Goal: Transaction & Acquisition: Purchase product/service

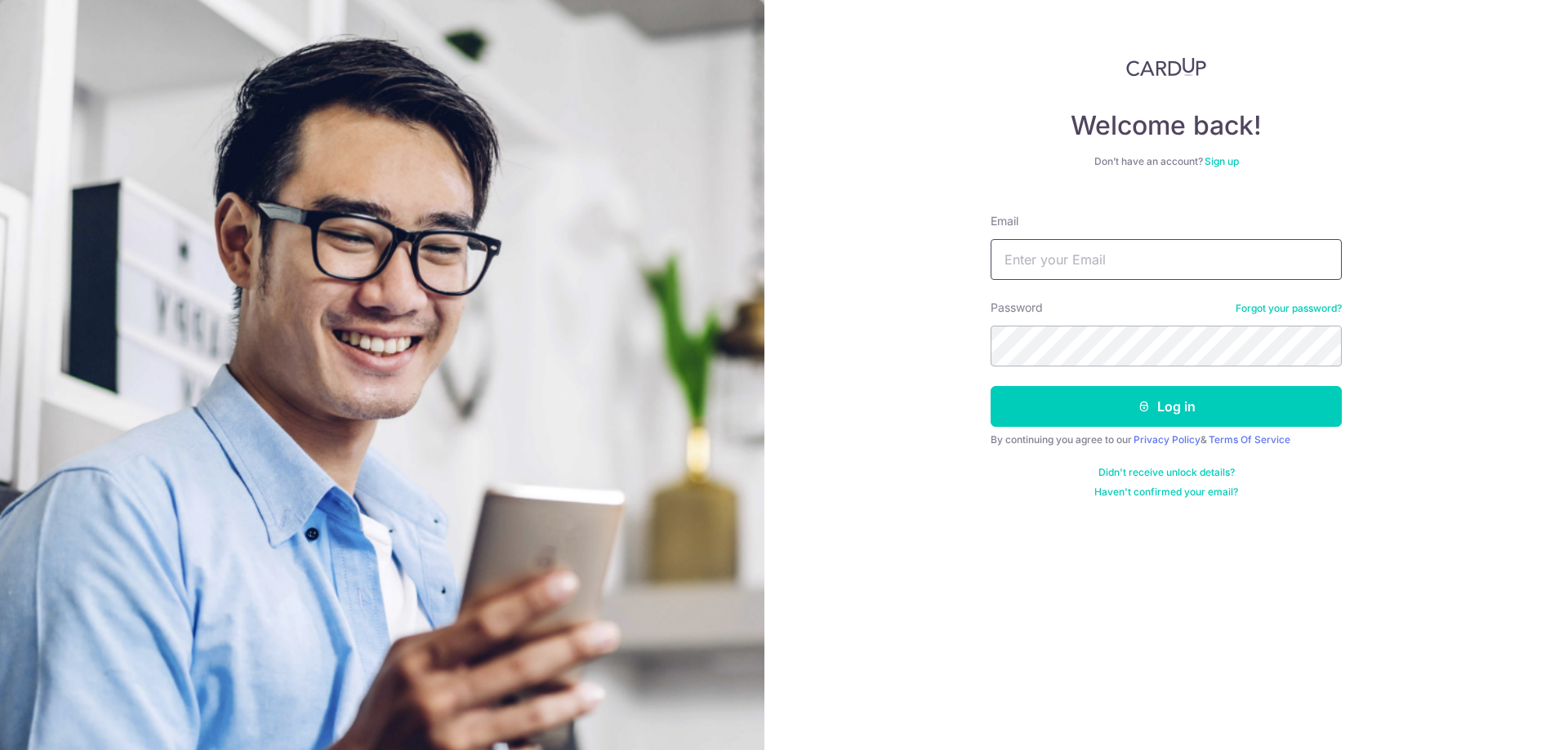
click at [1113, 257] on input "Email" at bounding box center [1166, 260] width 351 height 41
type input "[EMAIL_ADDRESS][DOMAIN_NAME]"
click at [990, 386] on button "Log in" at bounding box center [1166, 406] width 351 height 41
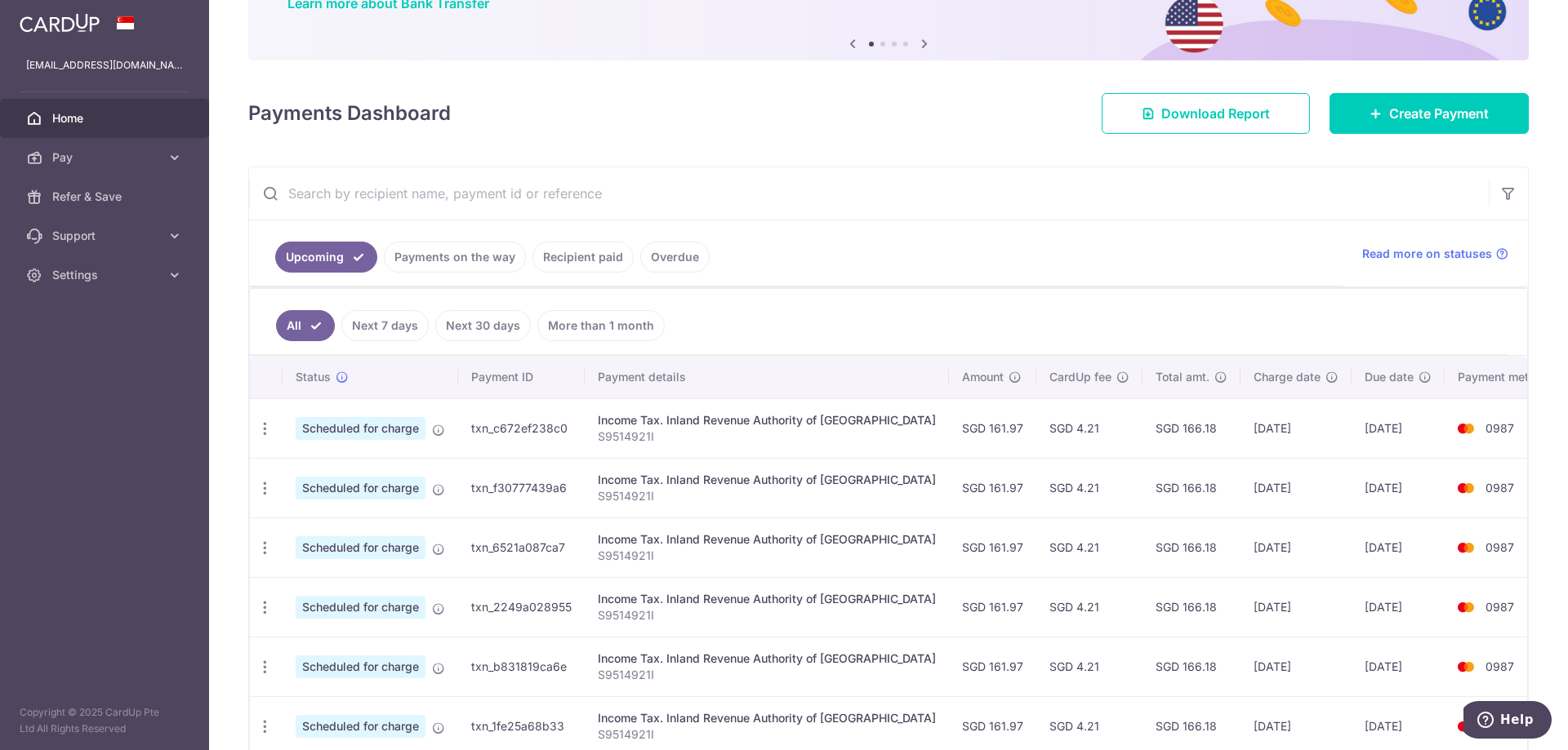
scroll to position [234, 0]
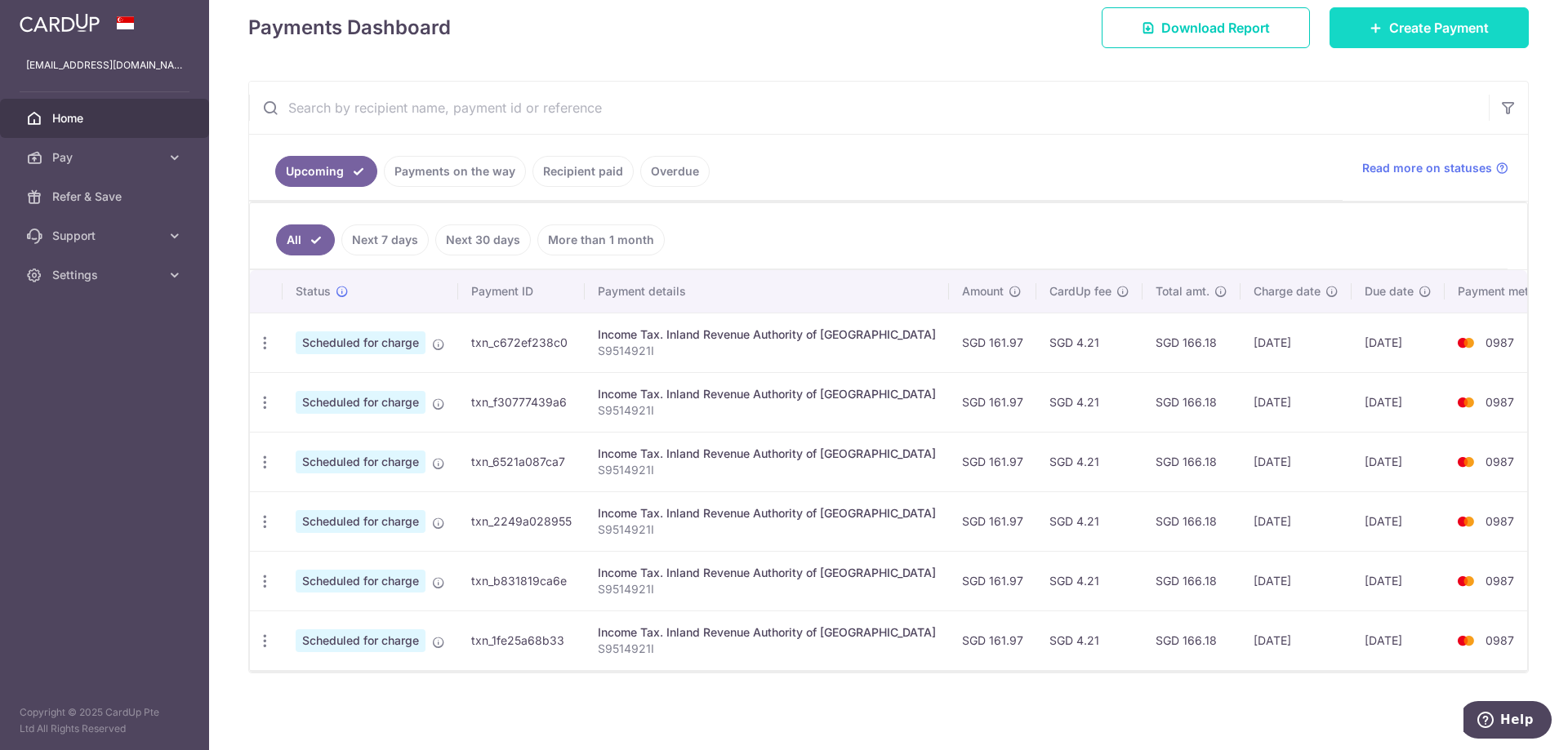
click at [1398, 24] on span "Create Payment" at bounding box center [1438, 28] width 100 height 19
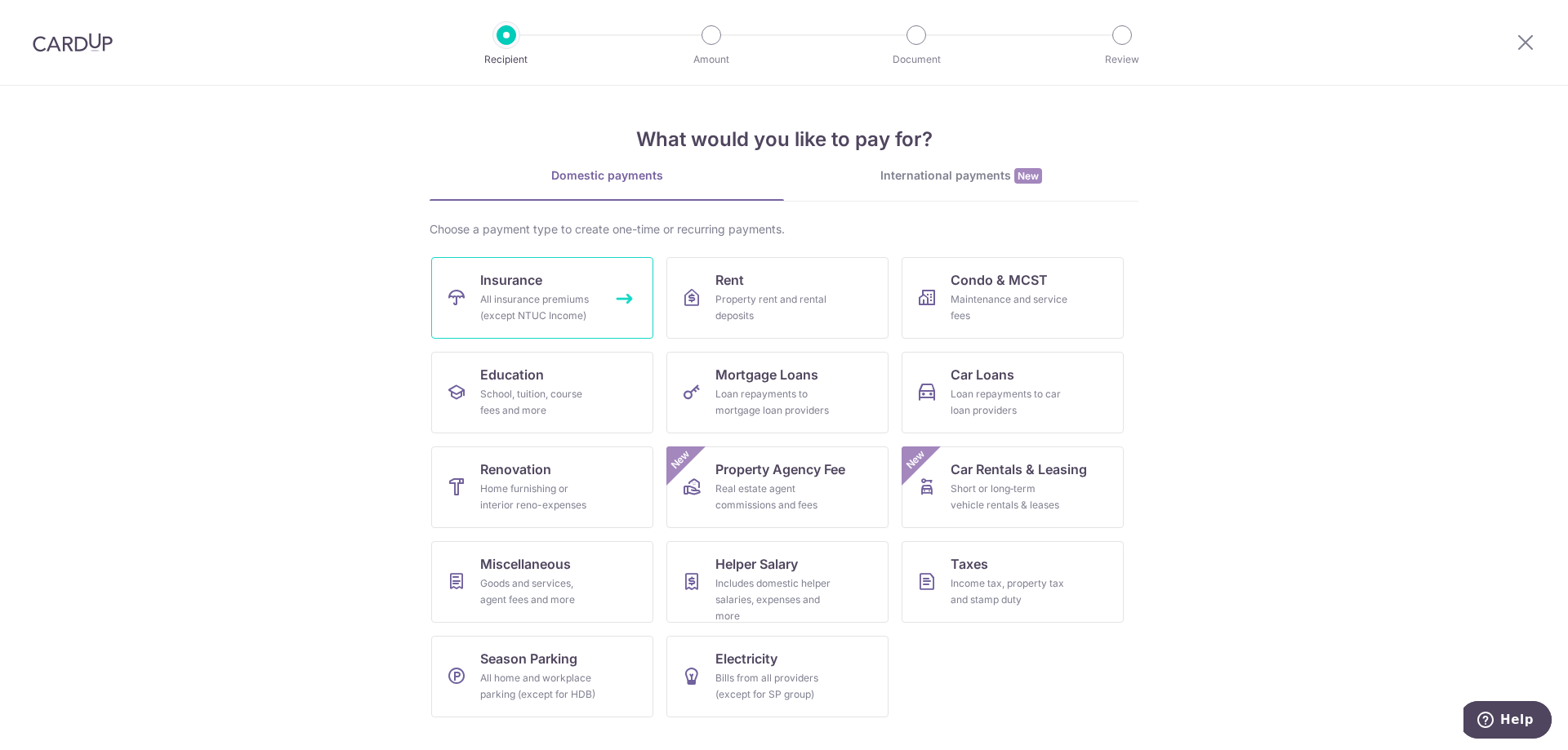
click at [518, 291] on link "Insurance All insurance premiums (except NTUC Income)" at bounding box center [542, 297] width 222 height 81
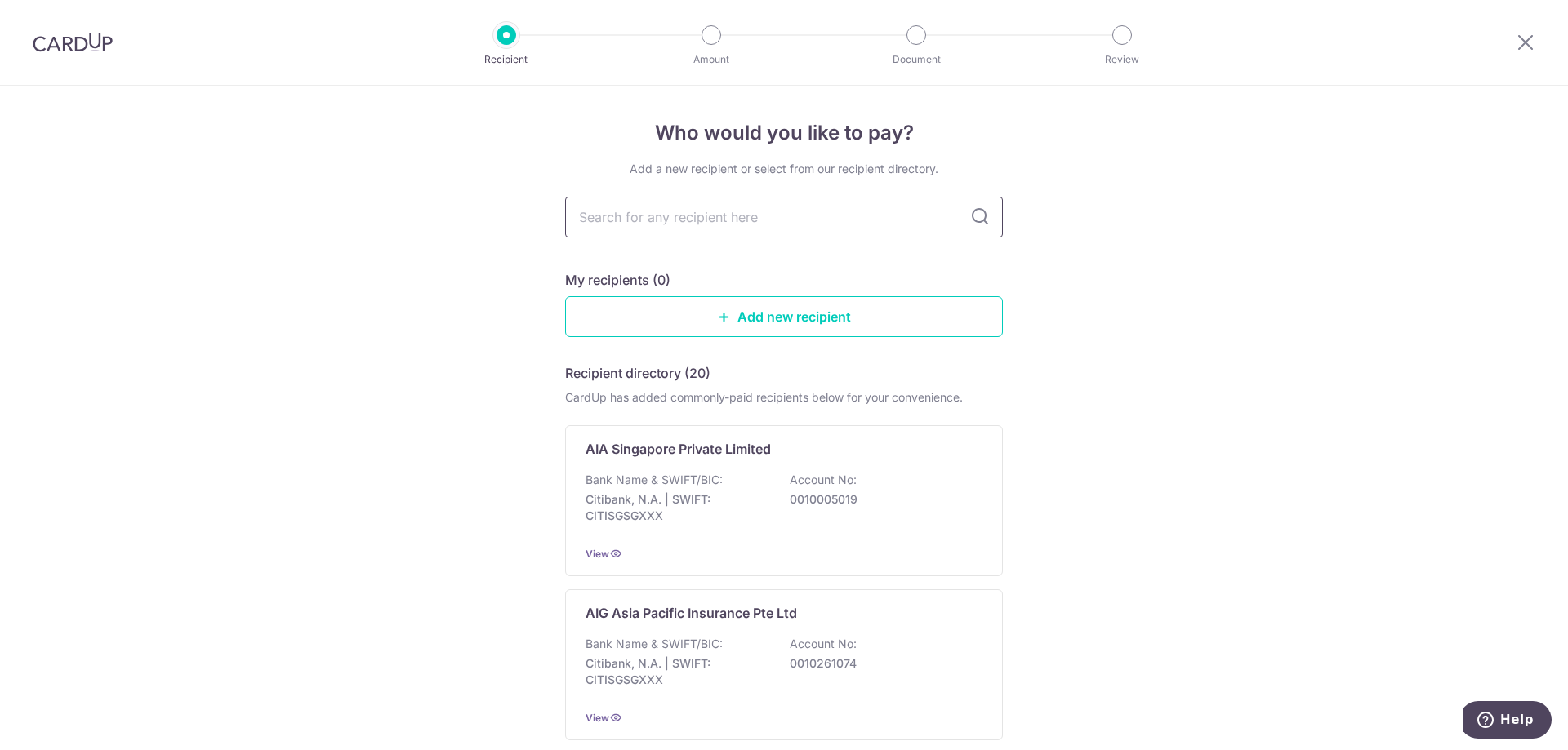
click at [690, 209] on input "text" at bounding box center [784, 217] width 438 height 41
type input "aia"
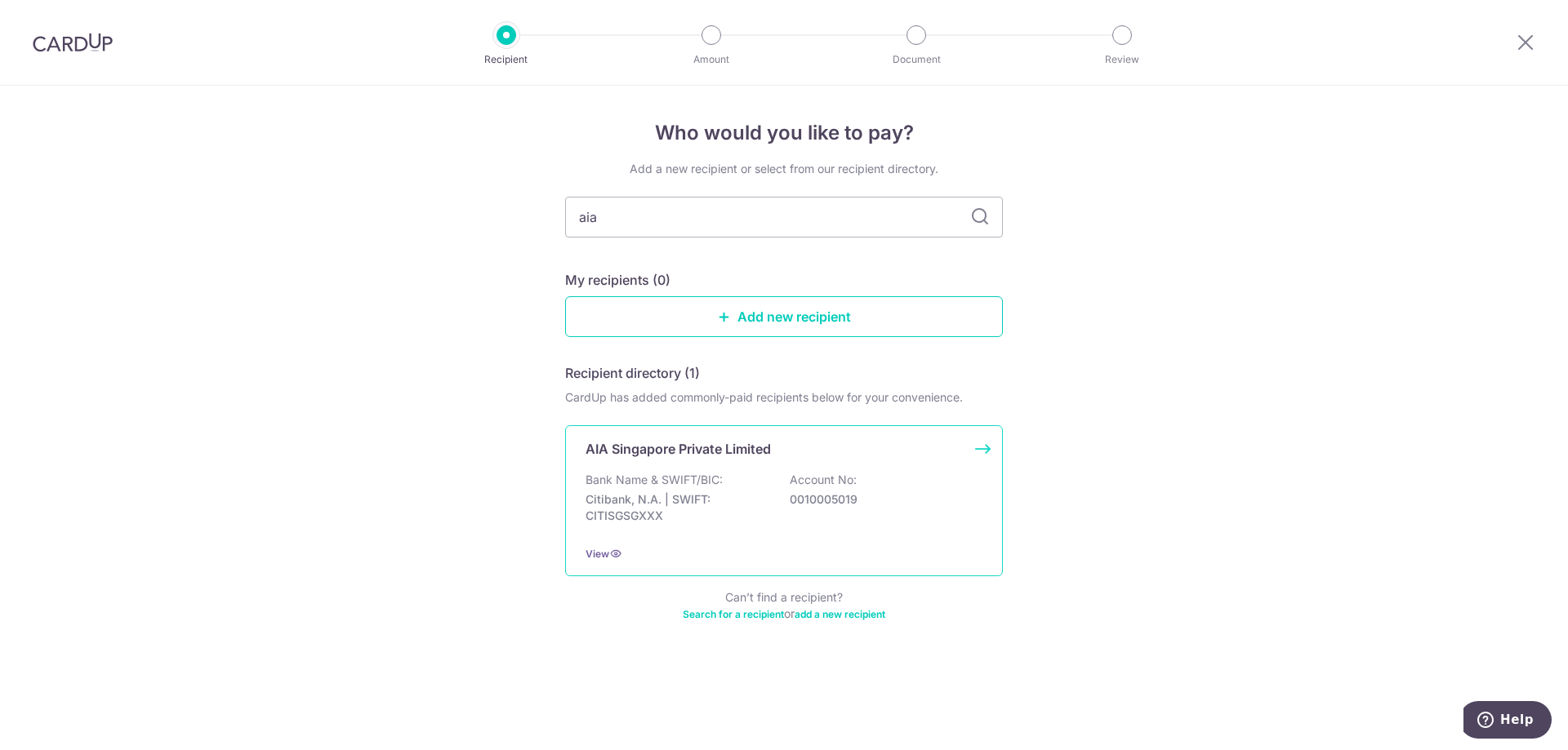
click at [697, 520] on p "Citibank, N.A. | SWIFT: CITISGSGXXX" at bounding box center [676, 508] width 183 height 33
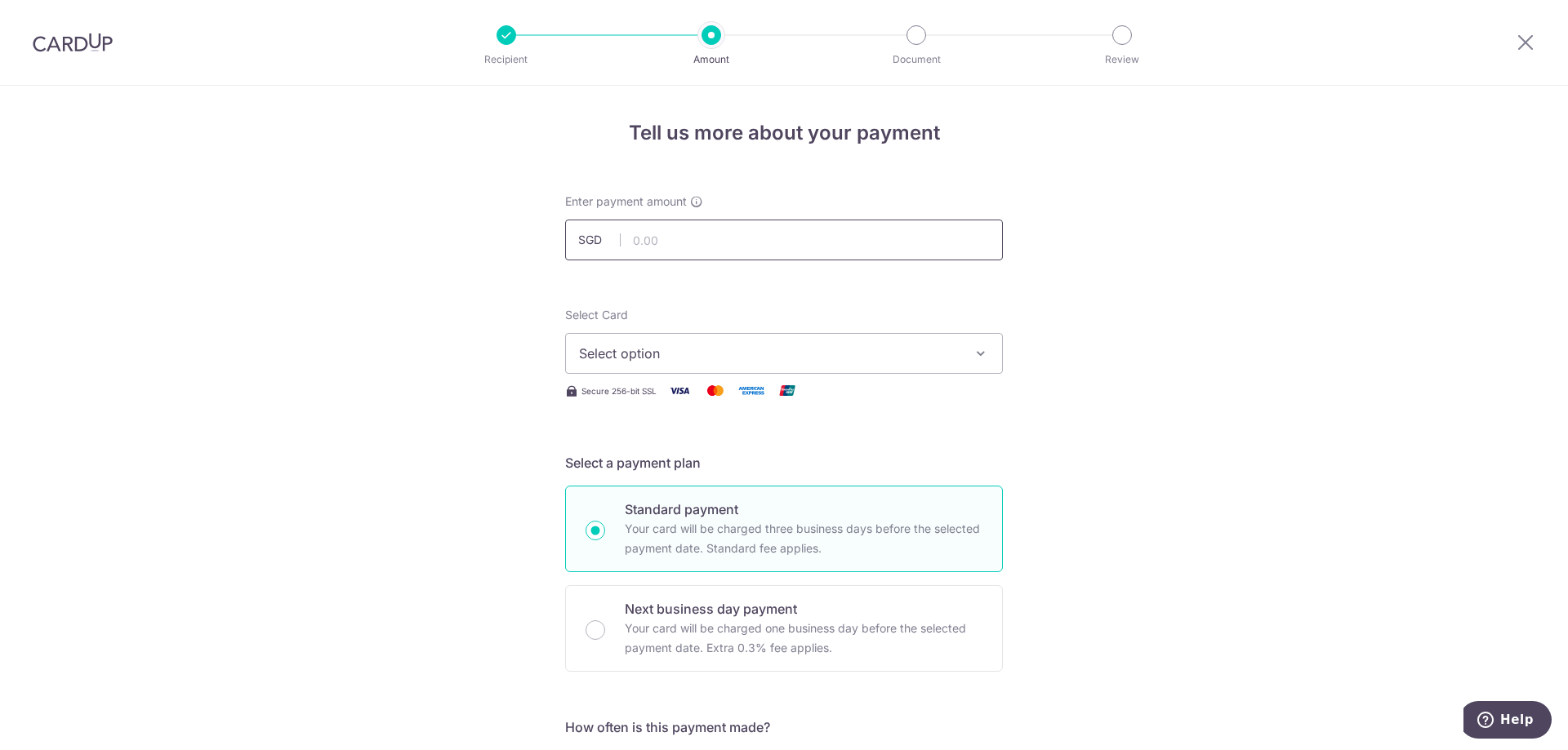
drag, startPoint x: 0, startPoint y: 0, endPoint x: 668, endPoint y: 228, distance: 705.8
click at [668, 228] on input "text" at bounding box center [784, 240] width 438 height 41
type input "4,800.00"
click at [768, 359] on span "Select option" at bounding box center [768, 354] width 381 height 19
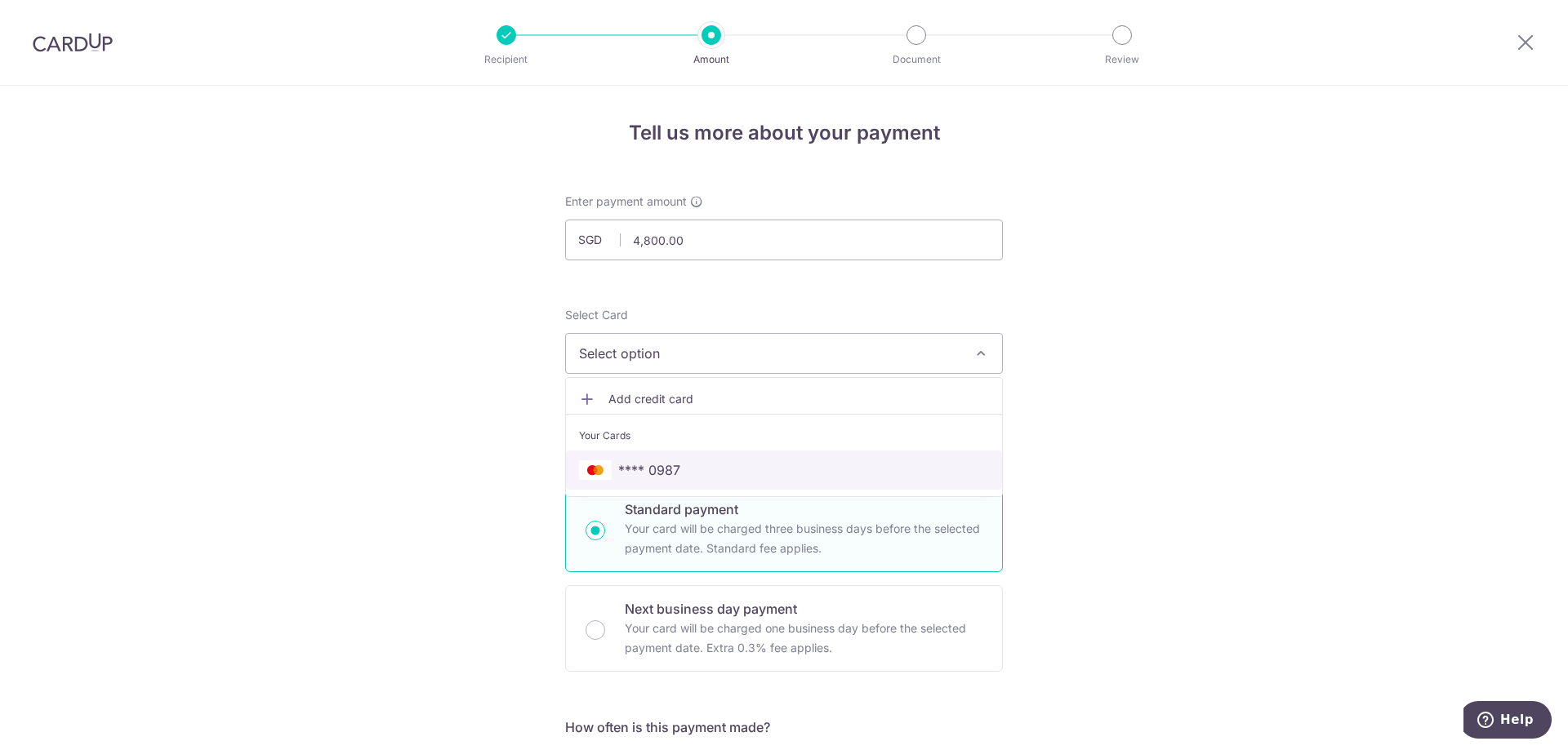
click at [651, 482] on link "**** 0987" at bounding box center [784, 470] width 436 height 39
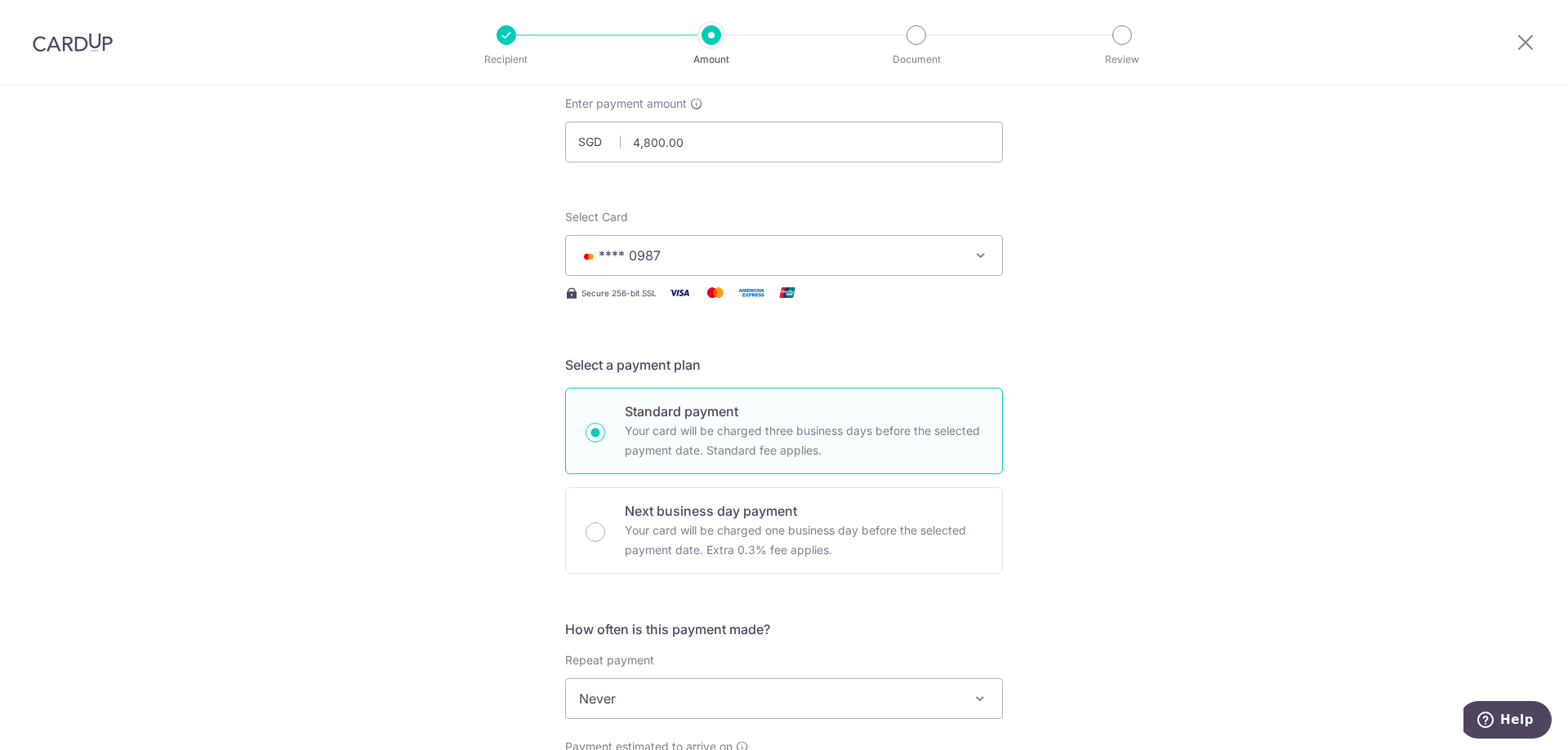
scroll to position [327, 0]
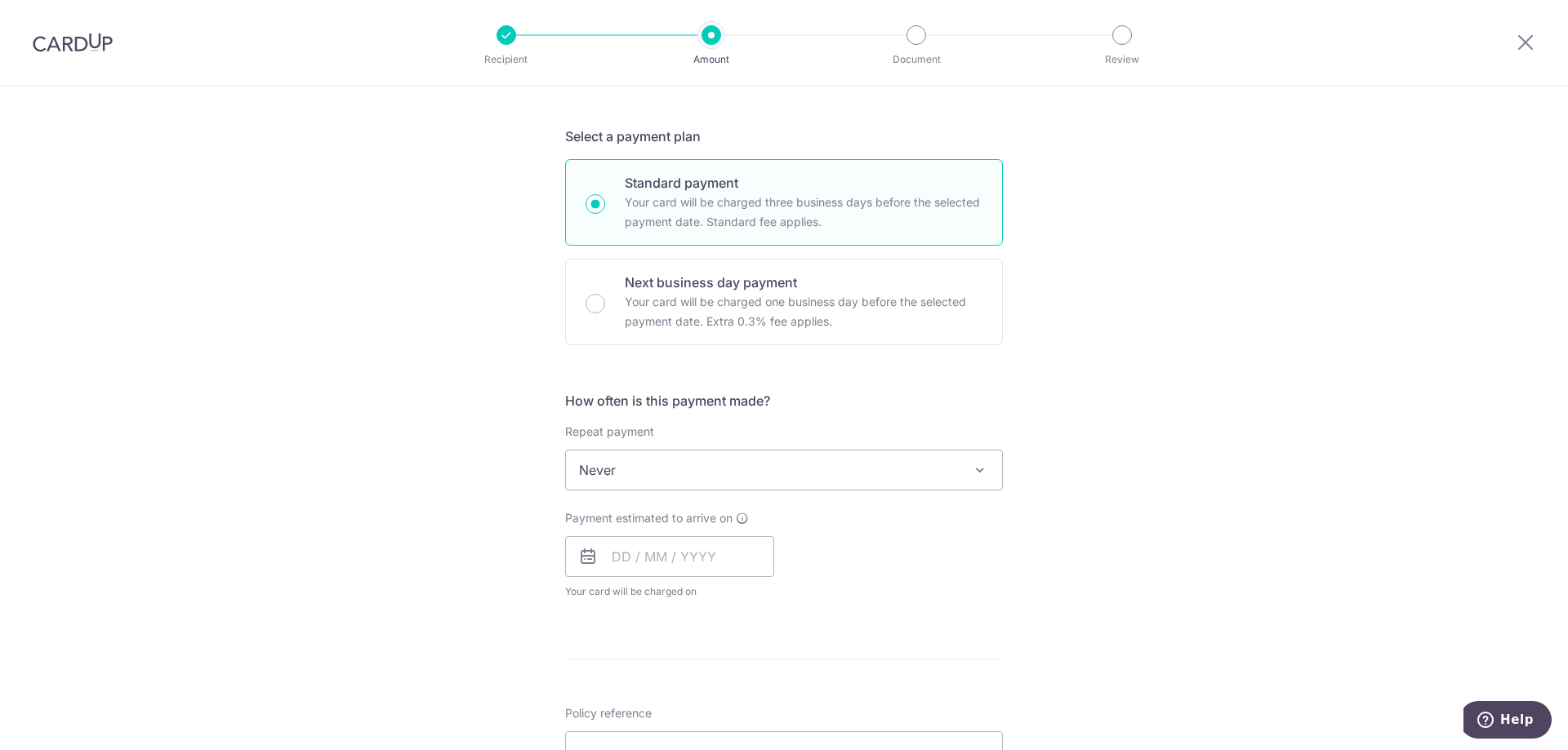
click at [785, 469] on span "Never" at bounding box center [784, 470] width 436 height 39
click at [591, 559] on icon at bounding box center [587, 556] width 19 height 19
click at [617, 554] on input "text" at bounding box center [670, 556] width 209 height 41
click at [1026, 588] on div "Tell us more about your payment Enter payment amount SGD 4,800.00 4800.00 Selec…" at bounding box center [784, 497] width 1568 height 1477
click at [618, 554] on input "text" at bounding box center [670, 556] width 209 height 41
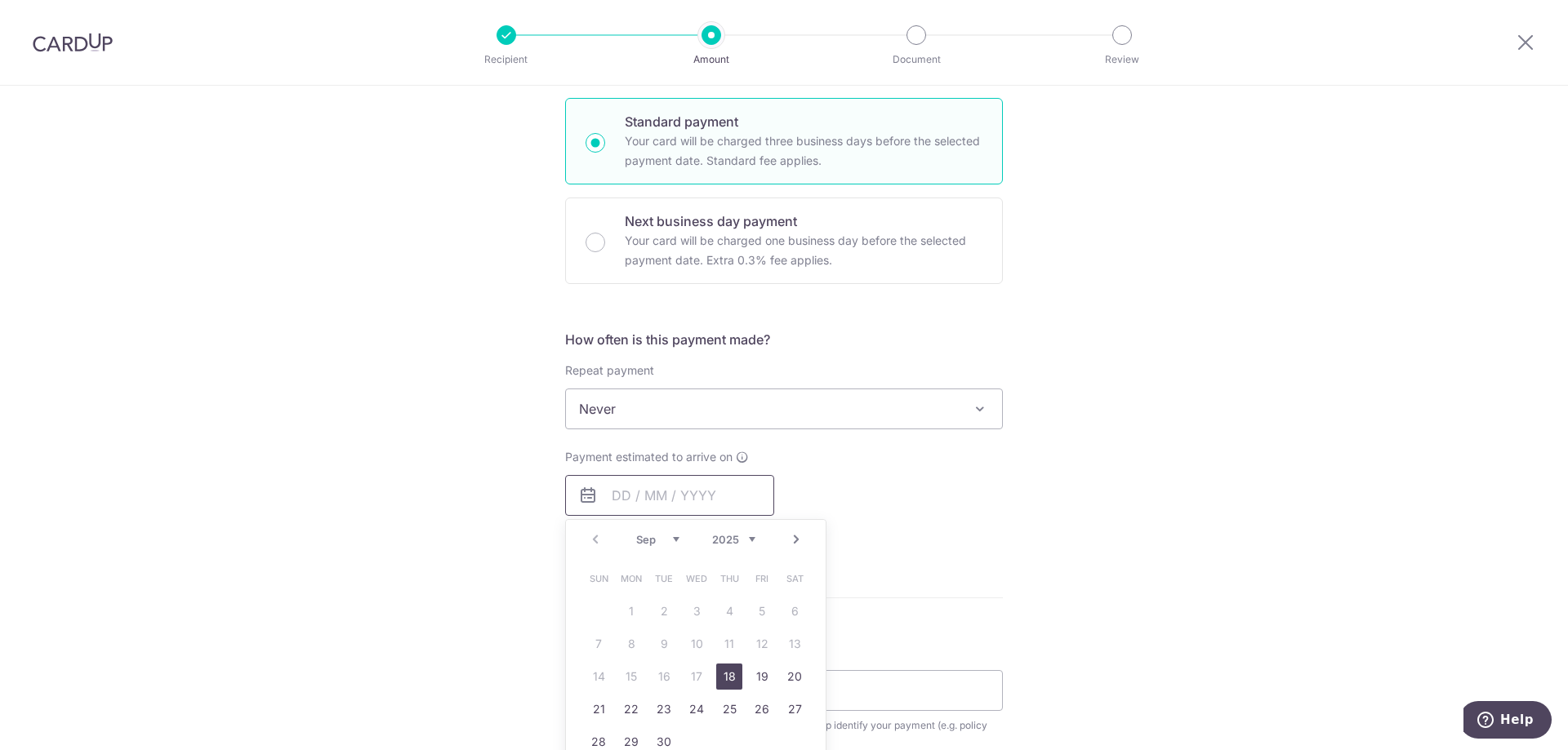
scroll to position [489, 0]
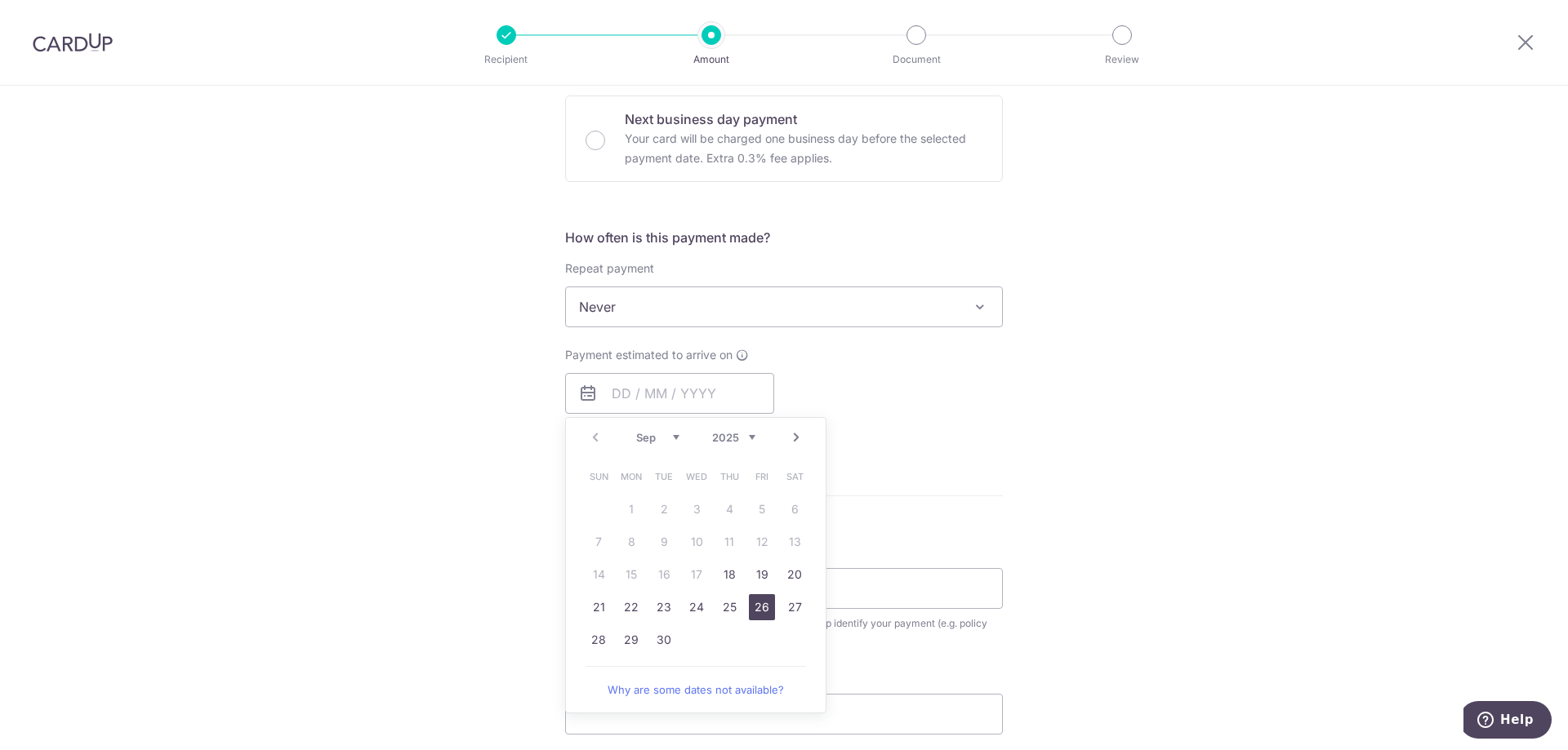
click at [764, 607] on link "26" at bounding box center [762, 607] width 26 height 26
type input "[DATE]"
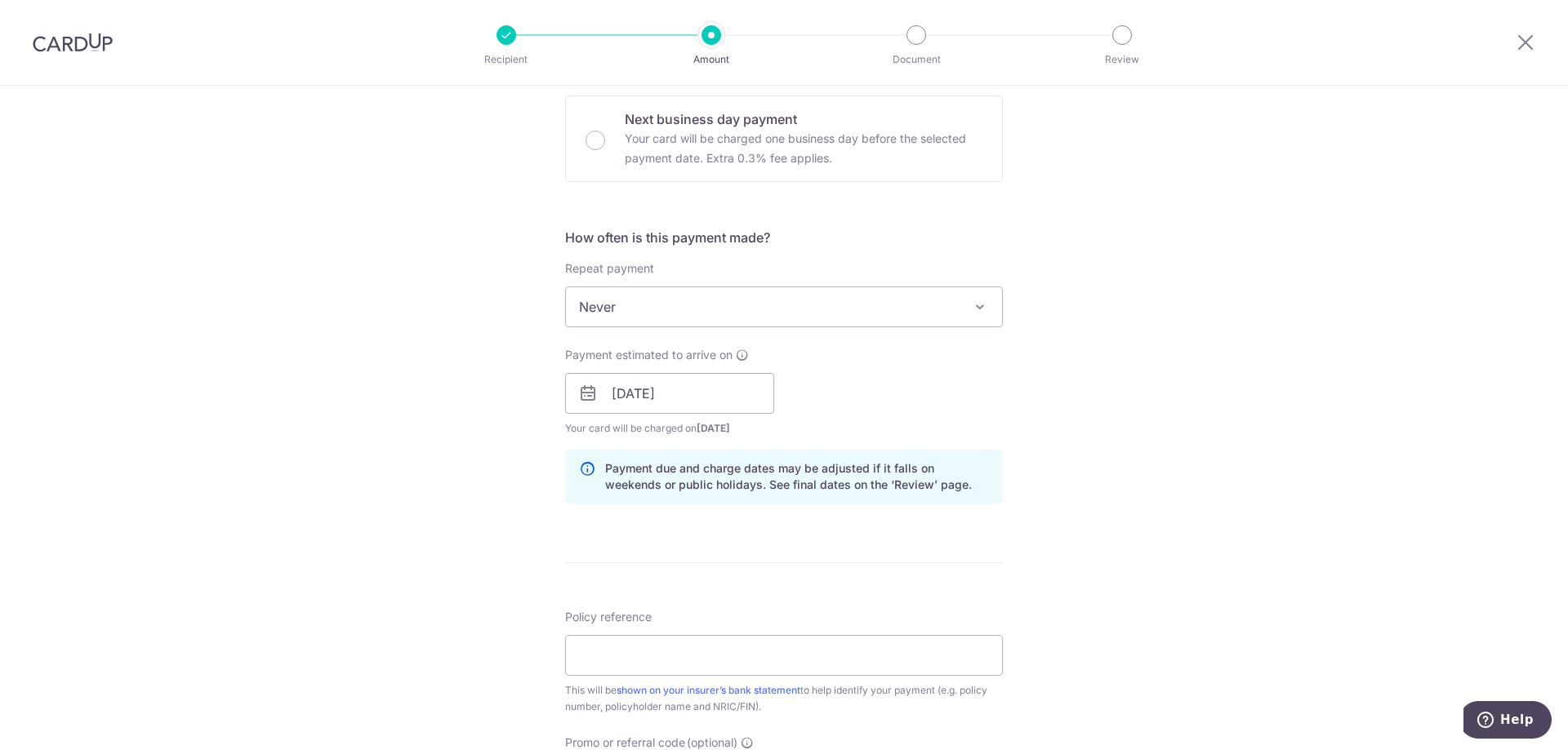
scroll to position [734, 0]
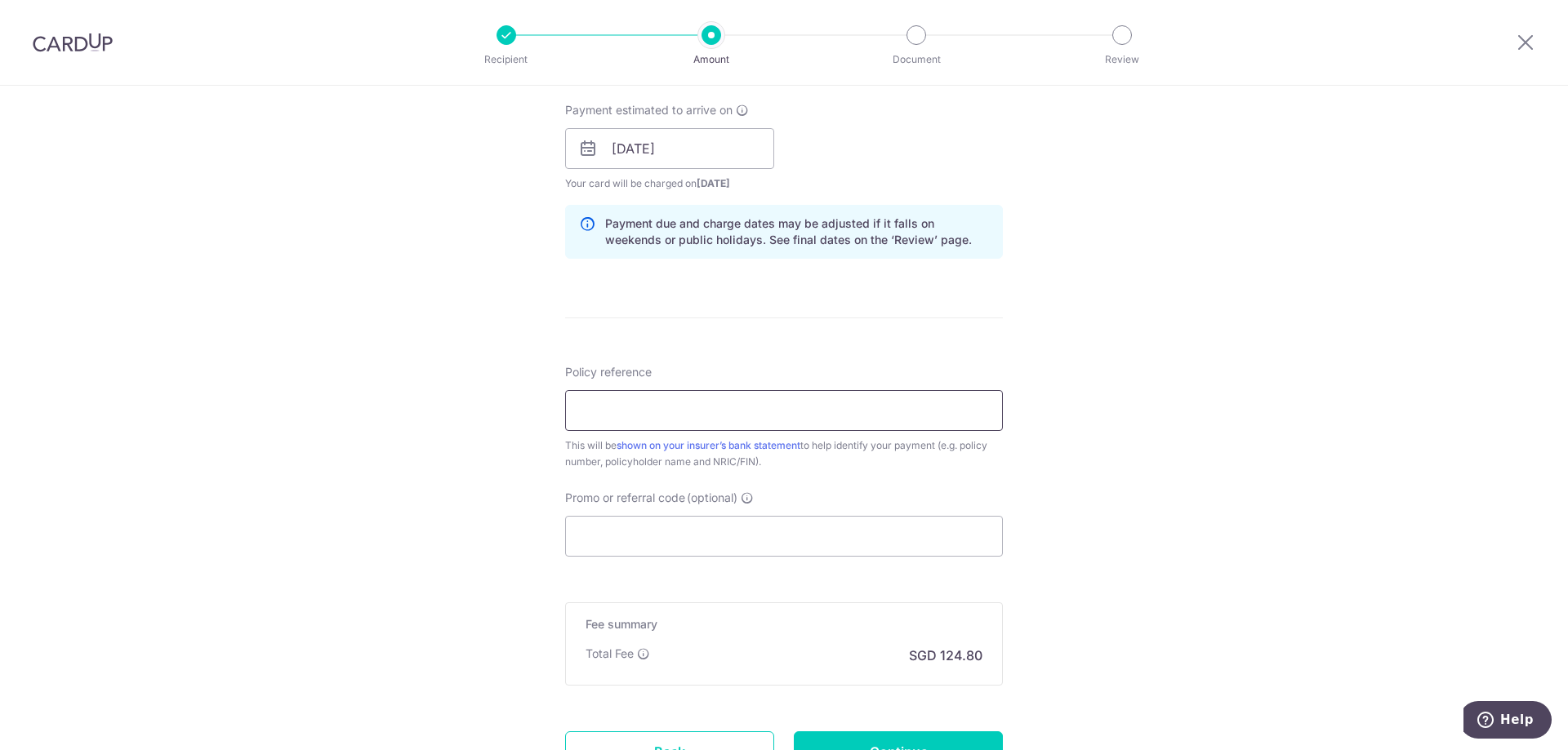
click at [590, 397] on input "Policy reference" at bounding box center [784, 411] width 438 height 41
click at [687, 404] on input "Policy reference" at bounding box center [784, 411] width 438 height 41
paste input "U126735518"
type input "U126735518"
click at [600, 535] on input "Promo or referral code (optional)" at bounding box center [784, 536] width 438 height 41
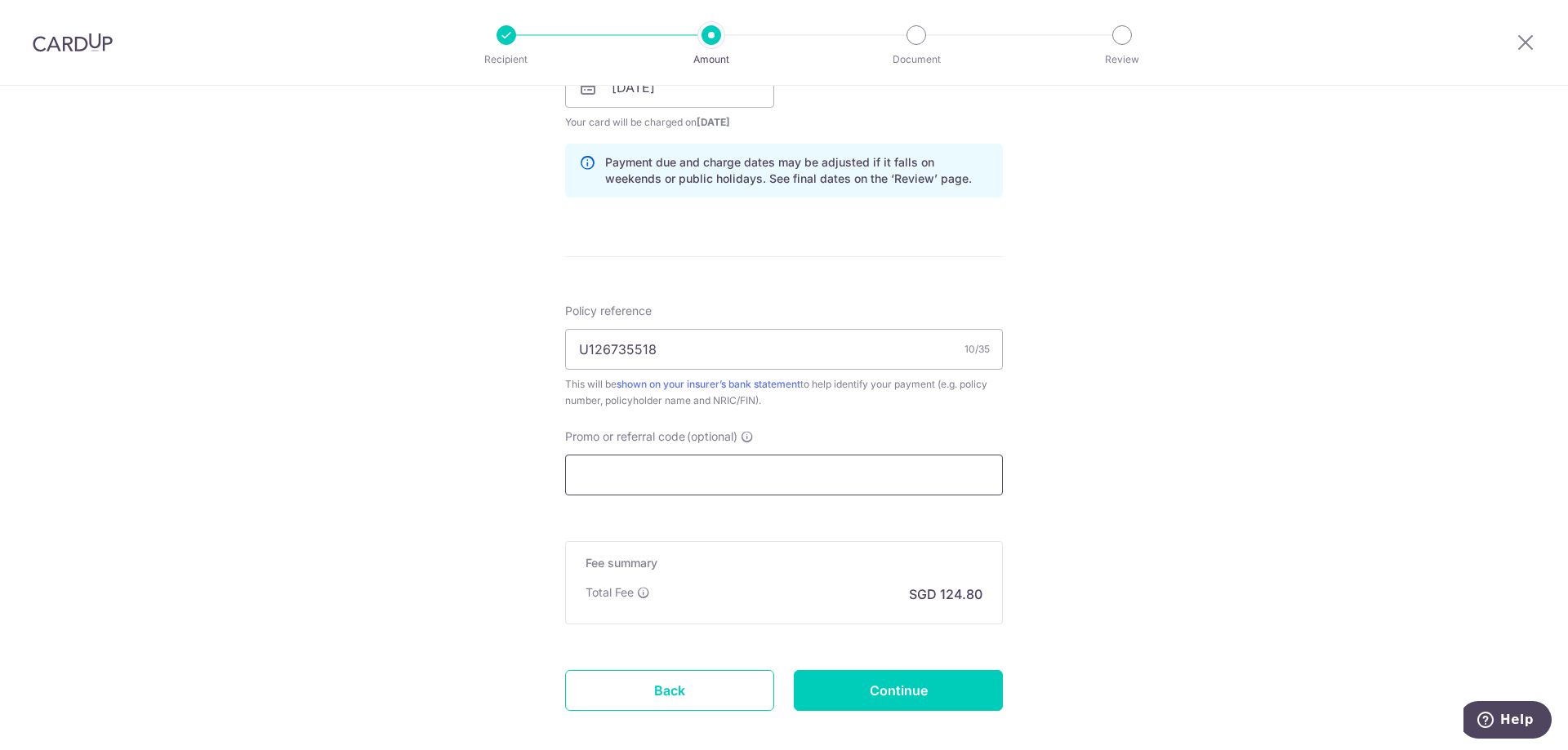
scroll to position [879, 0]
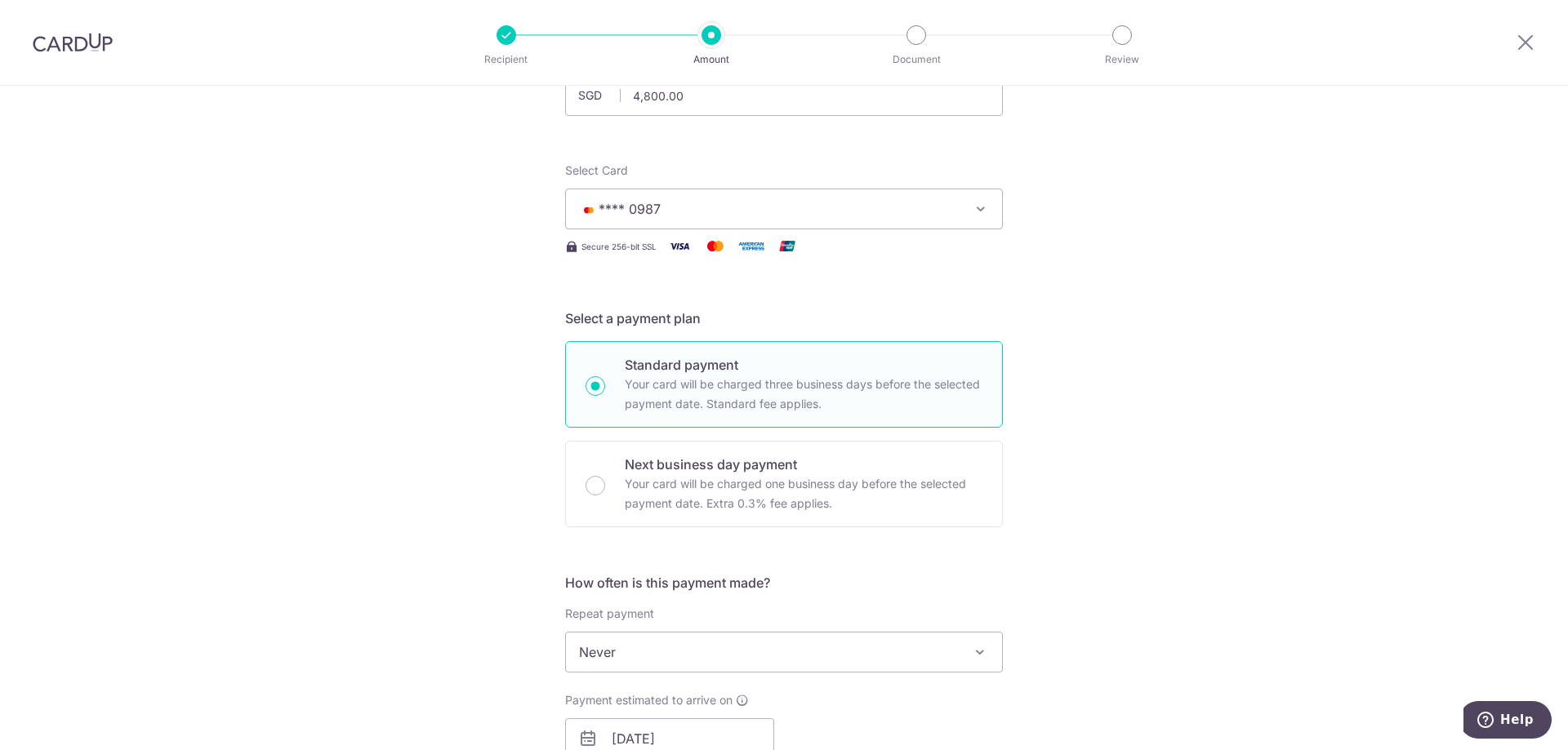
scroll to position [0, 0]
